Goal: Task Accomplishment & Management: Manage account settings

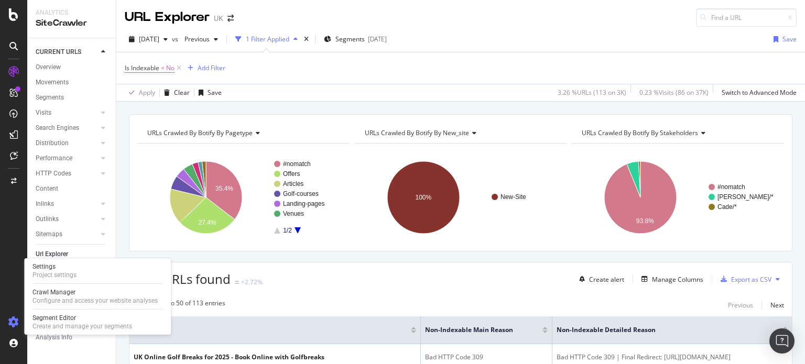
click at [11, 320] on icon at bounding box center [13, 322] width 10 height 10
click at [47, 272] on div "Project settings" at bounding box center [55, 275] width 44 height 8
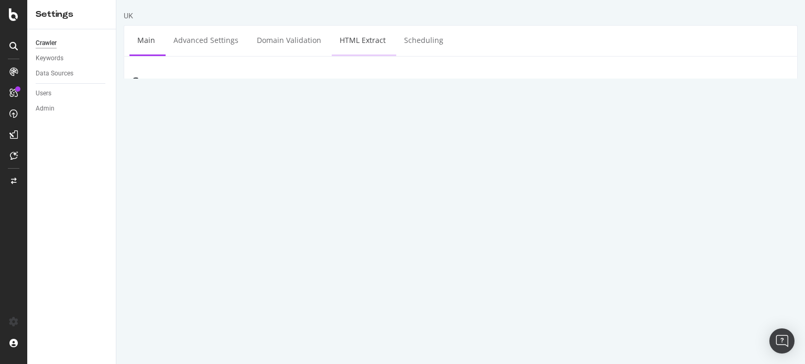
click at [360, 45] on link "HTML Extract" at bounding box center [363, 40] width 62 height 29
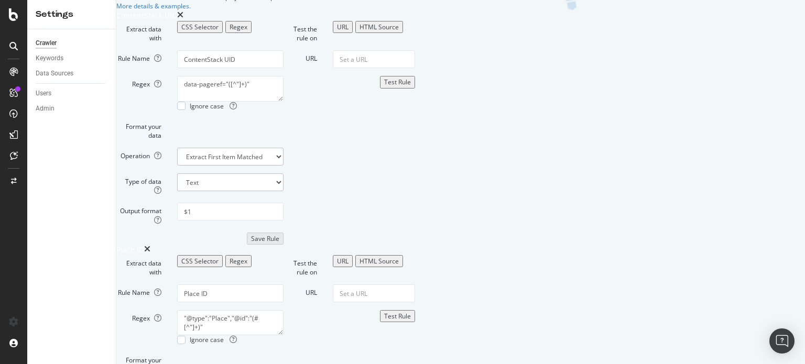
scroll to position [105, 0]
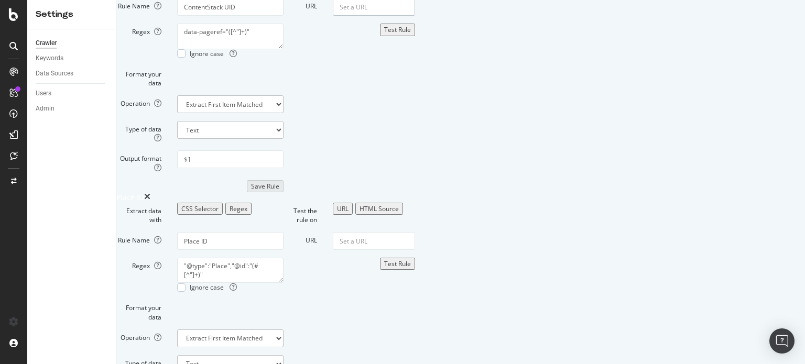
click at [415, 16] on input "URL" at bounding box center [374, 7] width 82 height 18
paste input "[URL][DOMAIN_NAME]"
type input "[URL][DOMAIN_NAME]"
click at [411, 34] on div "Test Rule" at bounding box center [397, 29] width 27 height 9
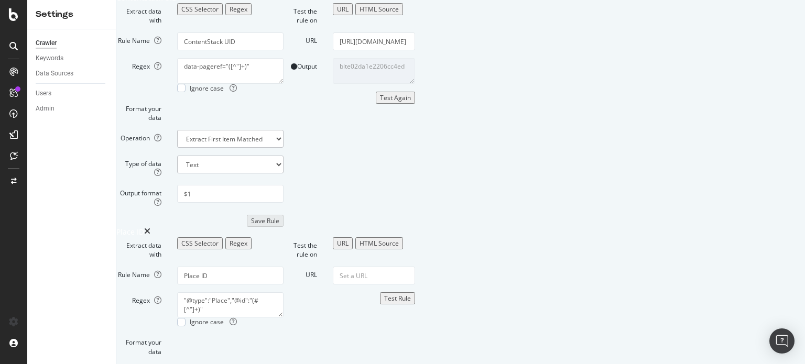
scroll to position [52, 0]
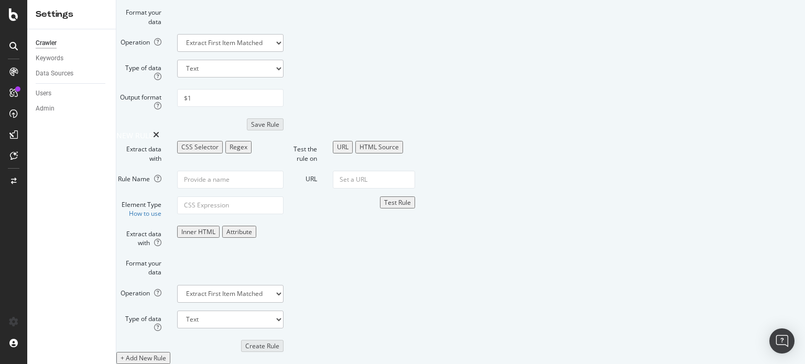
scroll to position [642, 0]
drag, startPoint x: 382, startPoint y: 146, endPoint x: 389, endPoint y: 146, distance: 6.8
click at [284, 171] on input "Rule Name" at bounding box center [230, 180] width 106 height 18
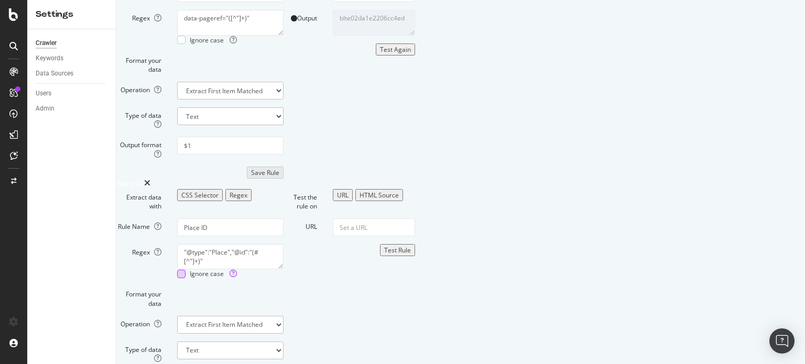
scroll to position [117, 0]
type input "Product tag"
drag, startPoint x: 350, startPoint y: 147, endPoint x: 222, endPoint y: 142, distance: 128.0
click at [222, 45] on div "Regex data-pageref="([^"]+)" Ignore case" at bounding box center [200, 28] width 183 height 34
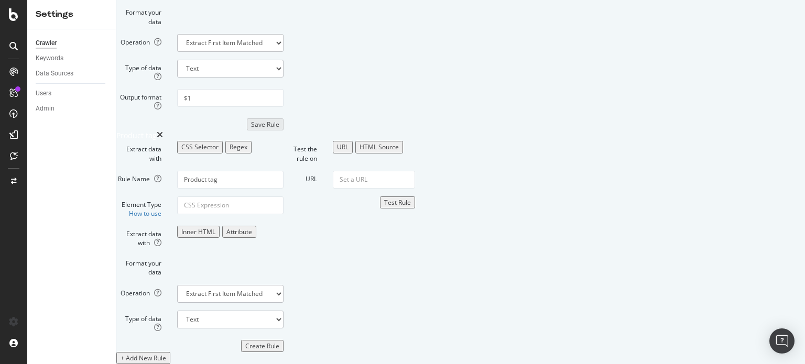
scroll to position [589, 0]
click at [284, 214] on input "Element Type How to use" at bounding box center [230, 206] width 106 height 18
paste input "data-pageref="([^"]+)""
drag, startPoint x: 271, startPoint y: 216, endPoint x: 308, endPoint y: 212, distance: 37.9
click at [284, 212] on input "data-pageref="([^"]+)"" at bounding box center [230, 206] width 106 height 18
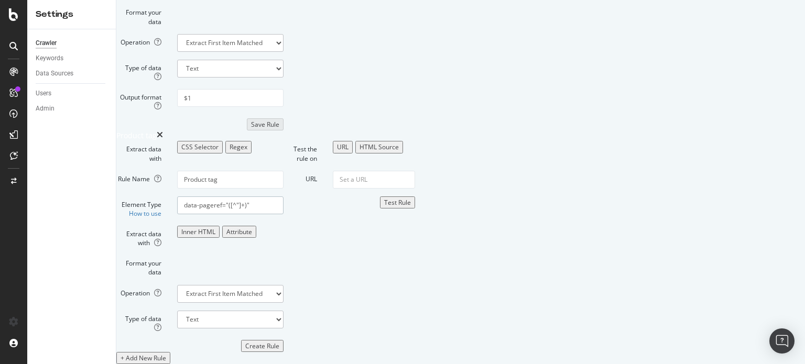
click at [284, 214] on input "data-pageref="([^"]+)"" at bounding box center [230, 206] width 106 height 18
drag, startPoint x: 308, startPoint y: 218, endPoint x: 219, endPoint y: 221, distance: 89.2
click at [219, 218] on div "Element Type How to use data-pageref="([^"]+)"" at bounding box center [200, 207] width 183 height 21
paste input "product-tag-label"
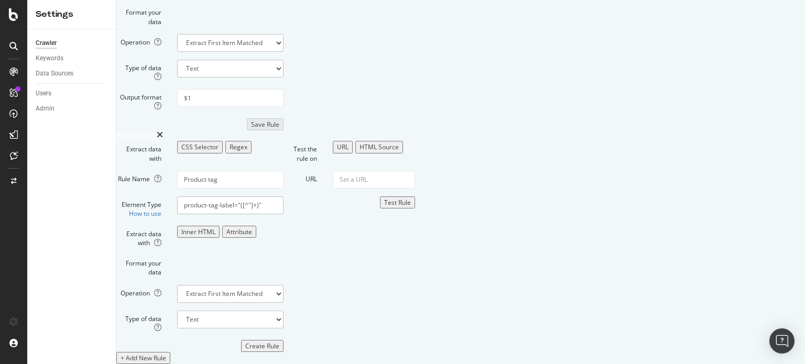
type input "product-tag-label="([^"]+)""
click at [415, 189] on input "URL" at bounding box center [374, 180] width 82 height 18
paste input "[URL][DOMAIN_NAME]"
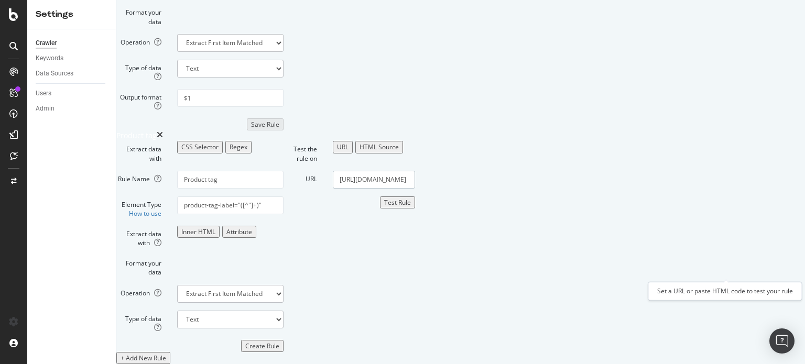
type input "[URL][DOMAIN_NAME]"
click at [411, 207] on div "Test Rule" at bounding box center [397, 202] width 27 height 9
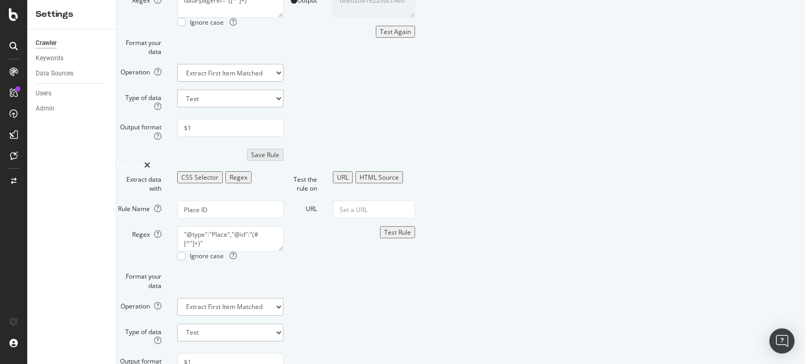
scroll to position [117, 0]
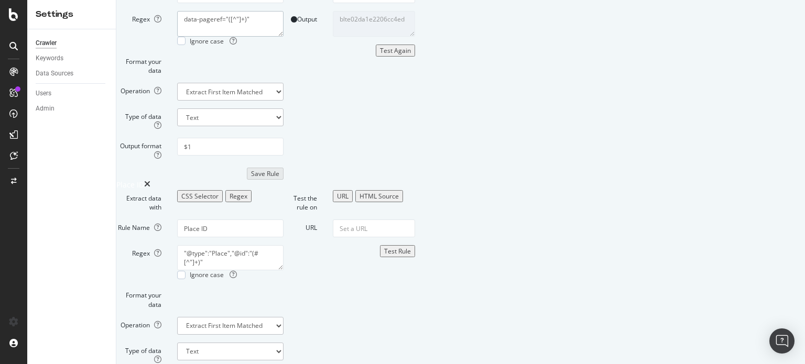
click at [284, 36] on textarea "data-pageref="([^"]+)"" at bounding box center [230, 23] width 106 height 25
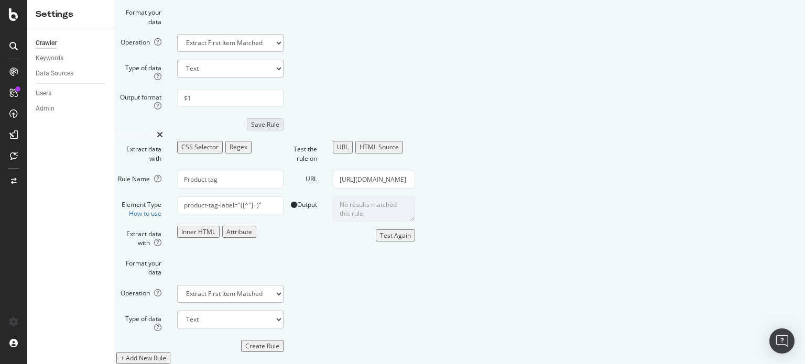
scroll to position [558, 0]
